Goal: Task Accomplishment & Management: Use online tool/utility

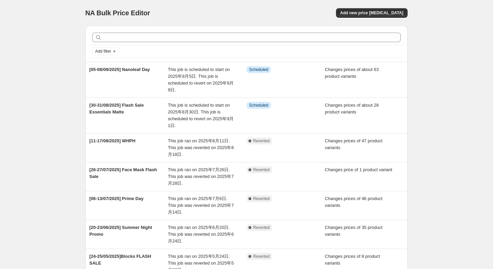
click at [44, 133] on div "NA Bulk Price Editor. This page is ready NA Bulk Price Editor Add new price [ME…" at bounding box center [246, 215] width 493 height 431
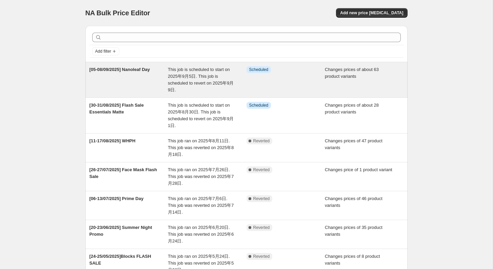
click at [129, 81] on div "[05-08/09/2025] Nanoleaf Day" at bounding box center [129, 79] width 79 height 27
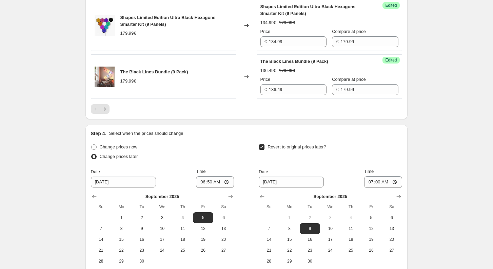
scroll to position [1277, 0]
